Goal: Information Seeking & Learning: Learn about a topic

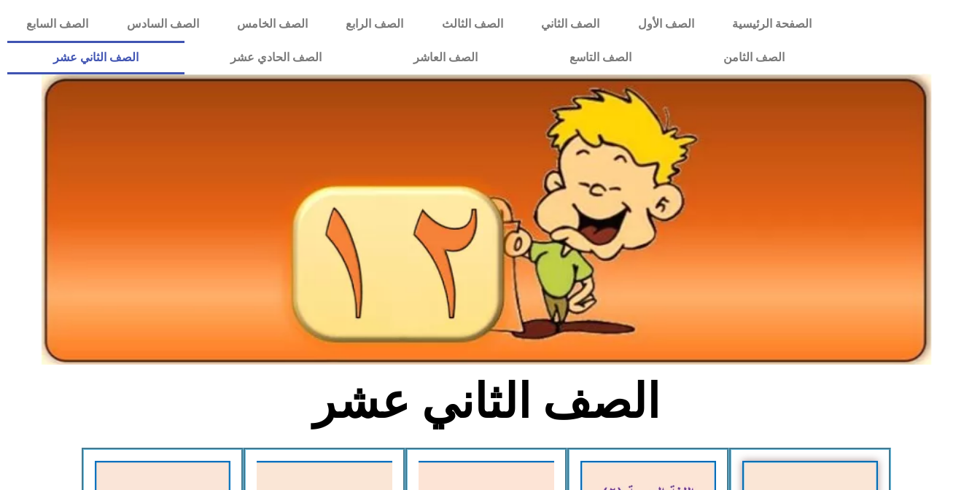
click at [942, 447] on icon at bounding box center [485, 495] width 972 height 97
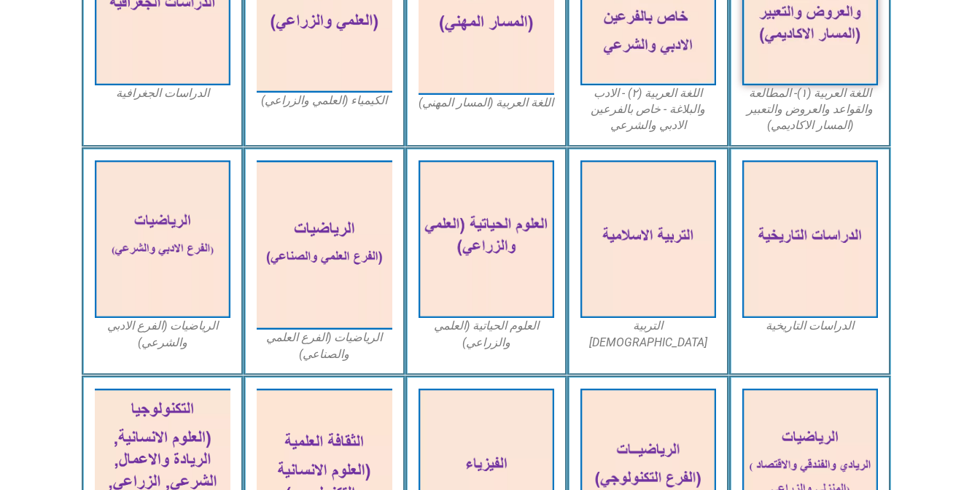
scroll to position [554, 0]
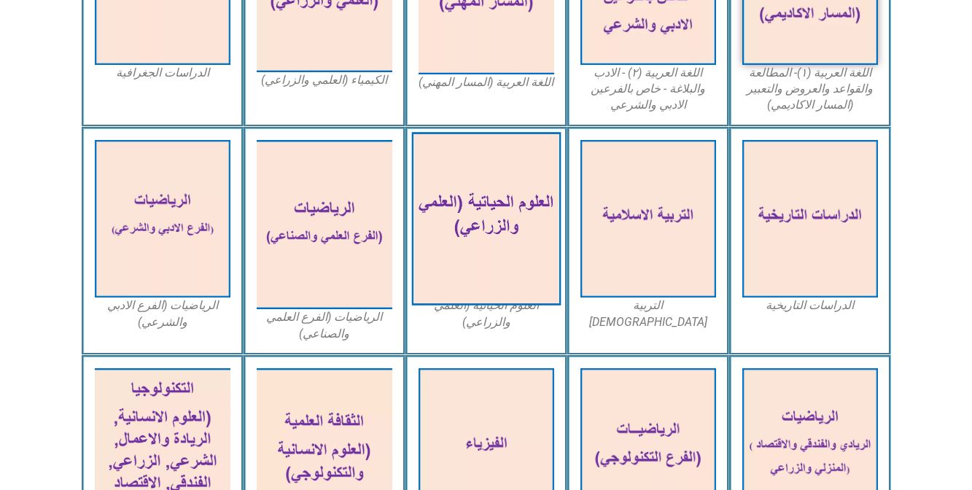
click at [493, 190] on img at bounding box center [485, 218] width 149 height 173
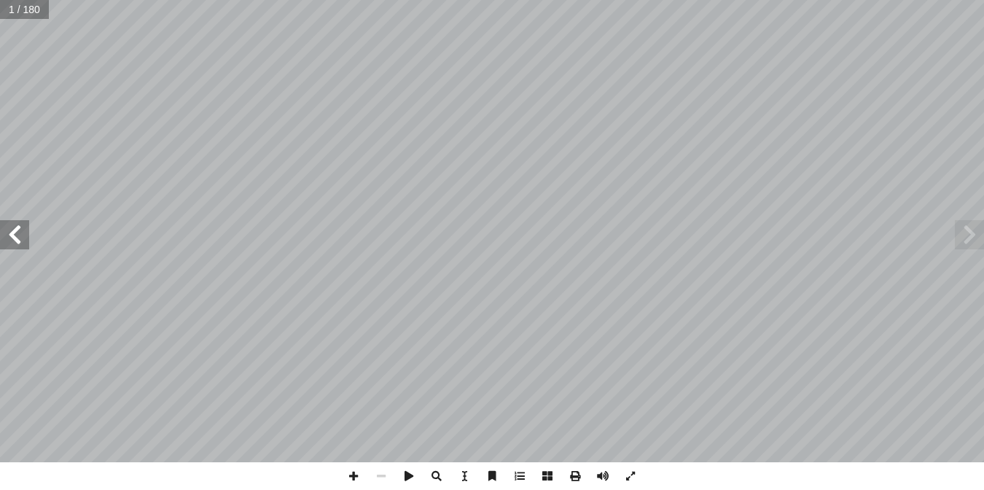
click at [15, 241] on span at bounding box center [14, 234] width 29 height 29
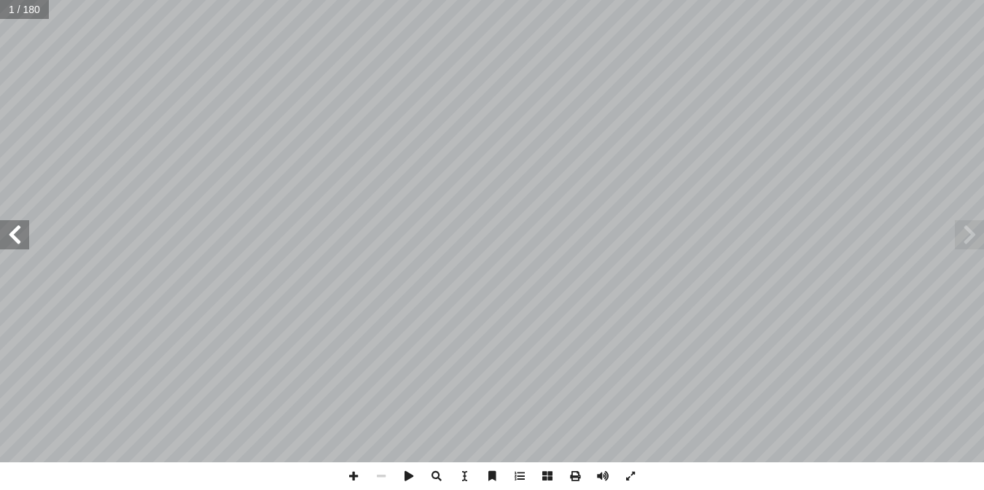
click at [15, 241] on span at bounding box center [14, 234] width 29 height 29
click at [38, 12] on input "text" at bounding box center [29, 9] width 58 height 19
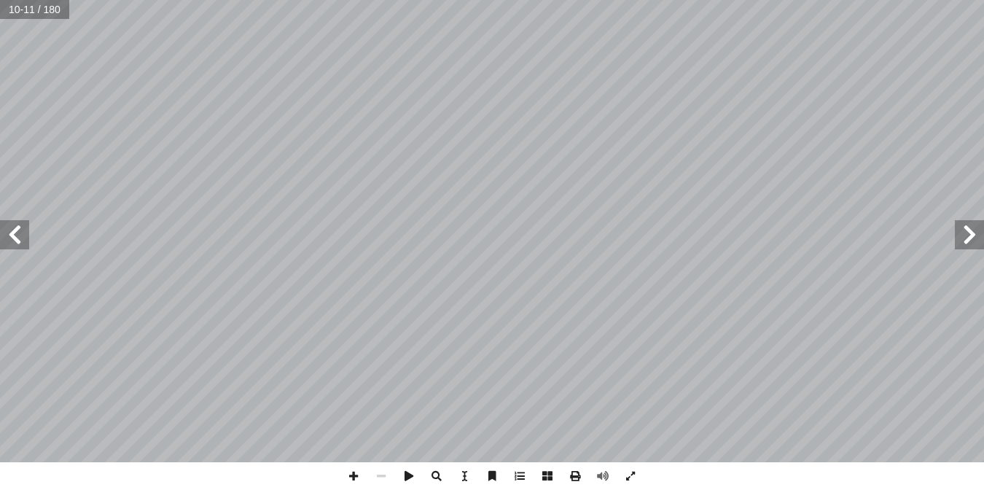
click at [979, 227] on span at bounding box center [969, 234] width 29 height 29
